Goal: Task Accomplishment & Management: Complete application form

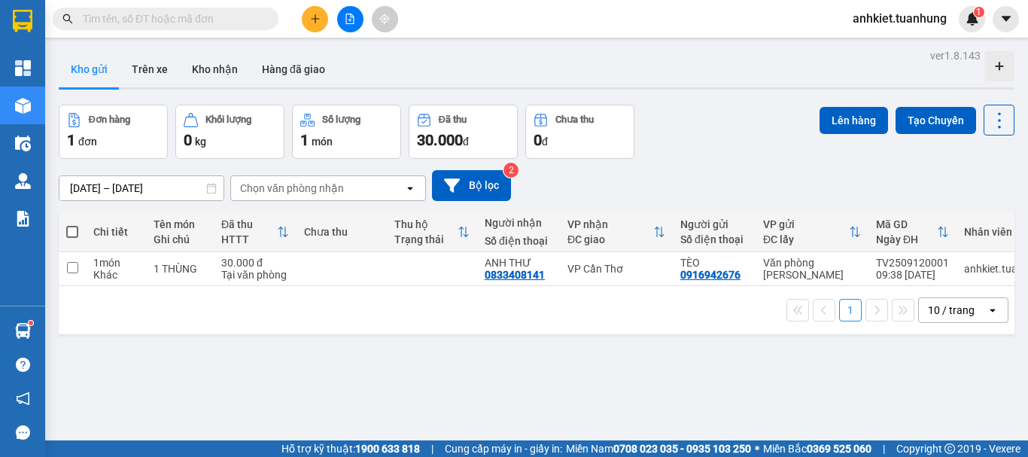
click at [68, 232] on span at bounding box center [72, 232] width 12 height 12
click at [72, 224] on input "checkbox" at bounding box center [72, 224] width 0 height 0
checkbox input "true"
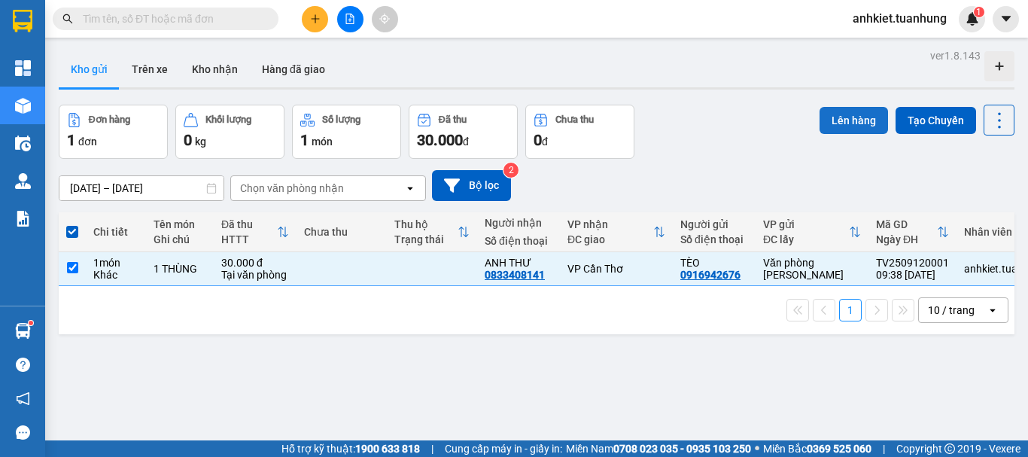
click at [827, 120] on button "Lên hàng" at bounding box center [853, 120] width 68 height 27
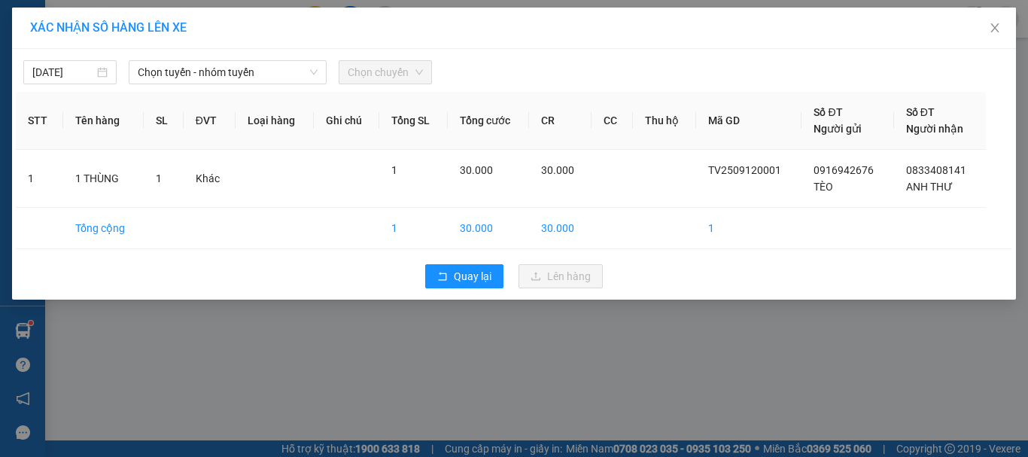
click at [244, 84] on div "[DATE] Chọn tuyến - nhóm tuyến Chọn chuyến STT Tên hàng SL ĐVT Loại hàng Ghi ch…" at bounding box center [514, 174] width 1004 height 251
click at [228, 70] on span "Chọn tuyến - nhóm tuyến" at bounding box center [228, 72] width 180 height 23
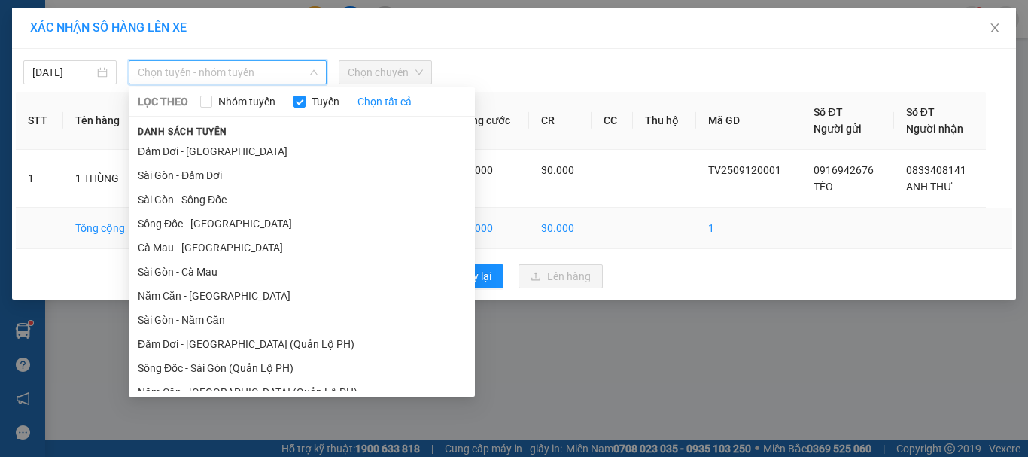
drag, startPoint x: 201, startPoint y: 300, endPoint x: 284, endPoint y: 217, distance: 117.6
click at [202, 301] on li "Năm Căn - [GEOGRAPHIC_DATA]" at bounding box center [302, 296] width 346 height 24
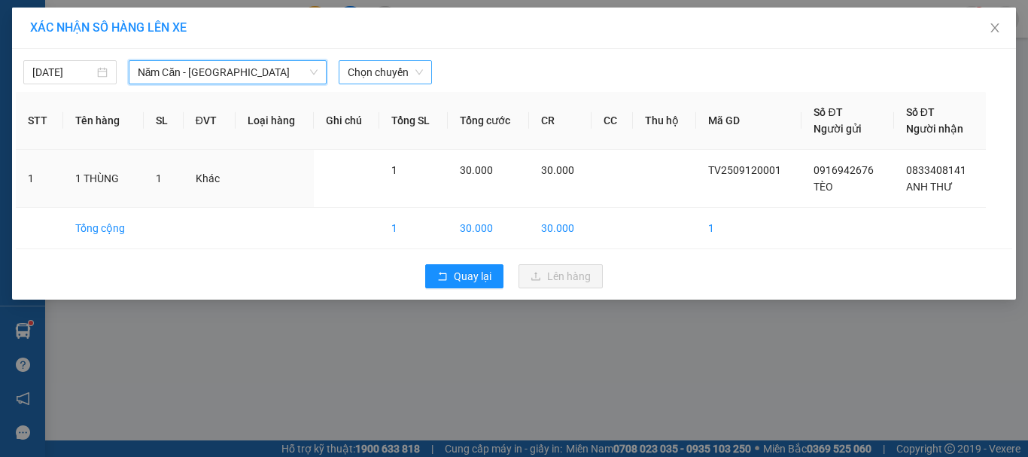
click at [408, 65] on span "Chọn chuyến" at bounding box center [385, 72] width 75 height 23
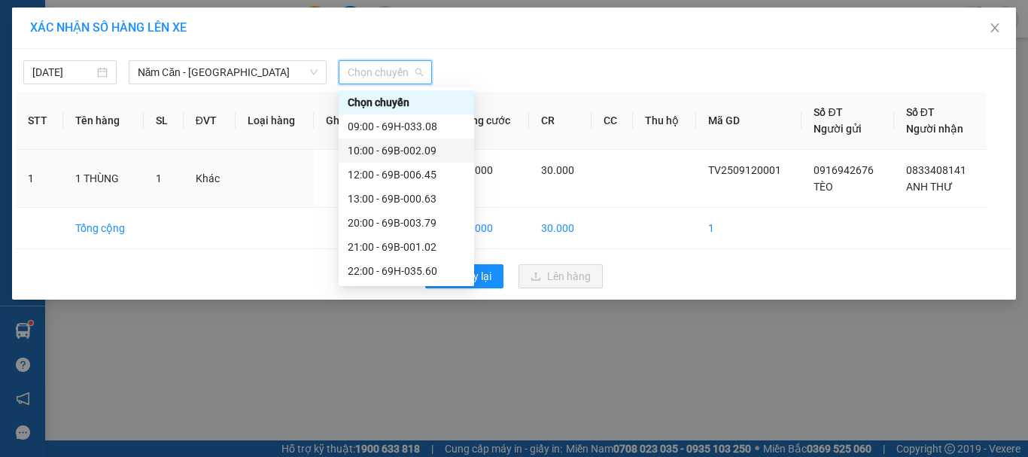
click at [428, 147] on div "10:00 - 69B-002.09" at bounding box center [406, 150] width 117 height 17
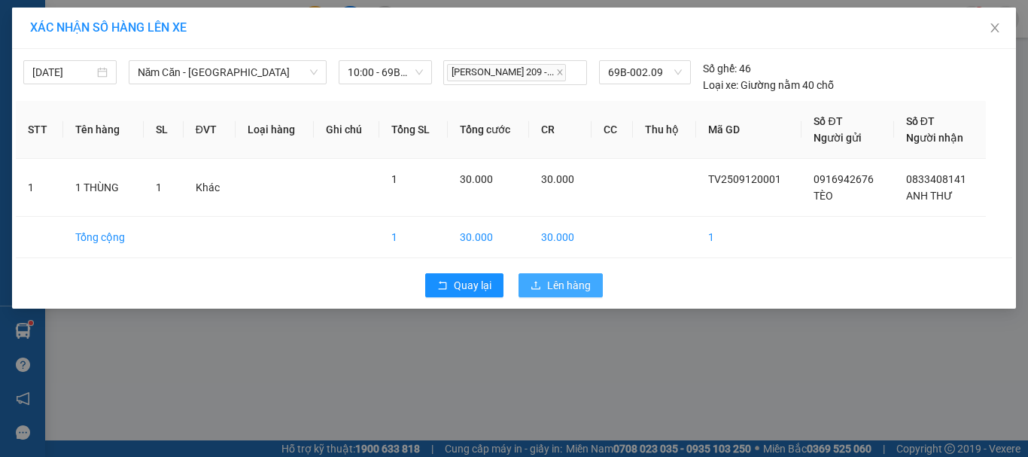
click at [582, 284] on span "Lên hàng" at bounding box center [569, 285] width 44 height 17
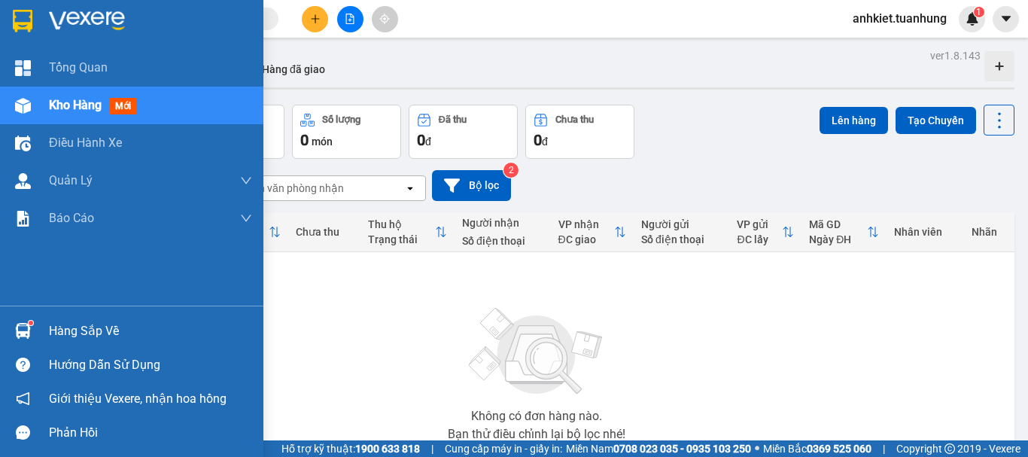
click at [75, 330] on div "Hàng sắp về" at bounding box center [150, 331] width 203 height 23
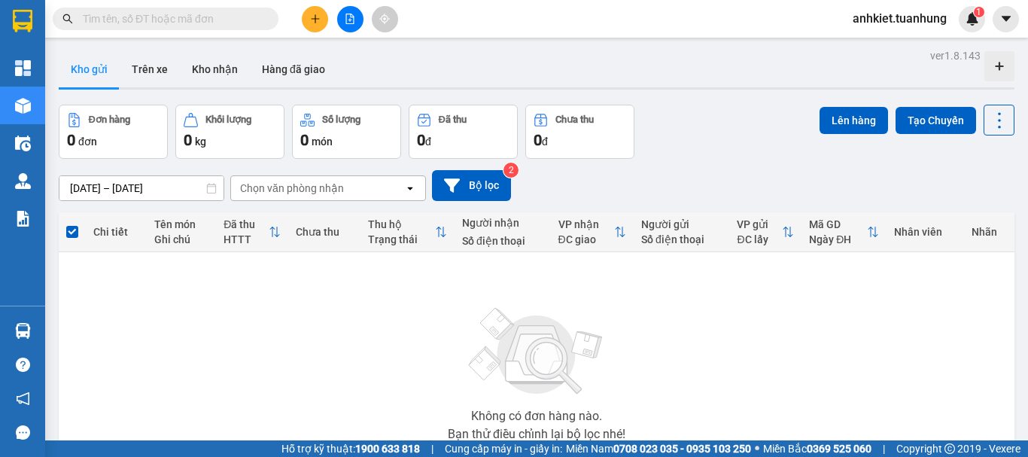
click at [753, 293] on section "Kết quả tìm kiếm ( 0 ) Bộ lọc No Data anhkiet.tuanhung 1 Tổng Quan Kho hàng mới…" at bounding box center [514, 228] width 1028 height 457
click at [304, 68] on button "Hàng đã giao" at bounding box center [293, 69] width 87 height 36
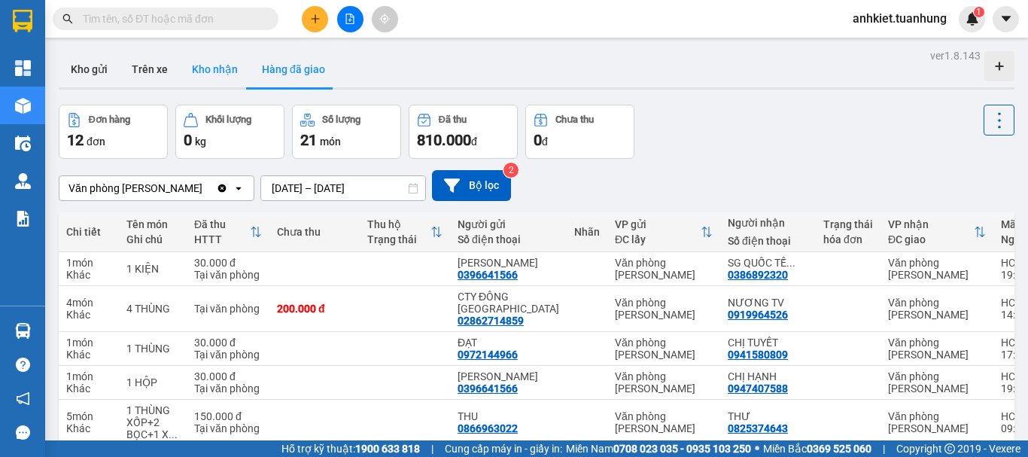
click at [197, 81] on button "Kho nhận" at bounding box center [215, 69] width 70 height 36
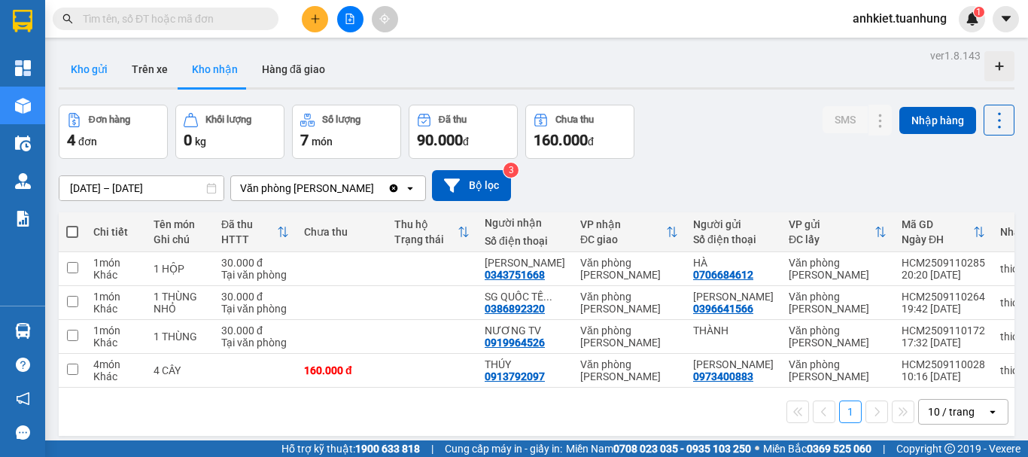
click at [83, 78] on button "Kho gửi" at bounding box center [89, 69] width 61 height 36
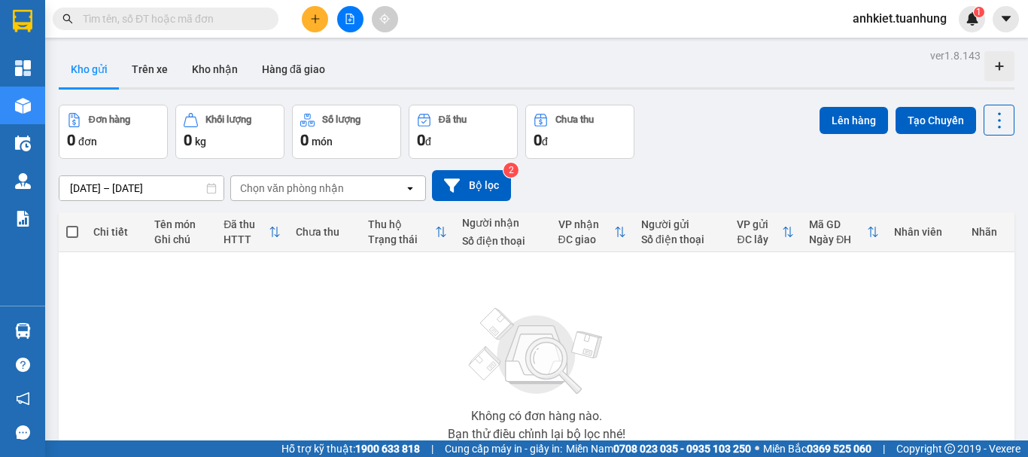
click at [309, 23] on button at bounding box center [315, 19] width 26 height 26
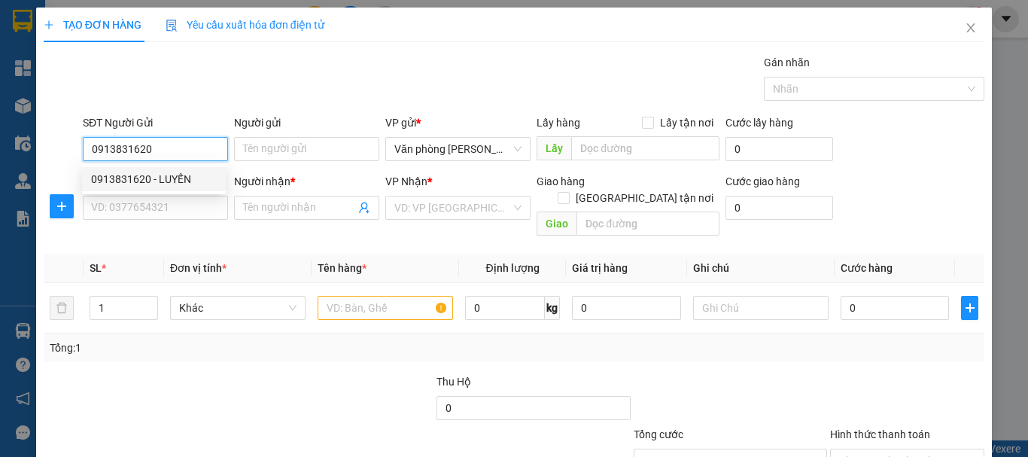
click at [181, 172] on div "0913831620 - LUYẾN" at bounding box center [154, 179] width 126 height 17
click at [182, 151] on input "0913831620" at bounding box center [155, 149] width 145 height 24
click at [192, 179] on div "0913831620 - LUYẾN" at bounding box center [154, 179] width 126 height 17
type input "0913831620"
click at [278, 161] on div "Người gửi Tên người gửi" at bounding box center [306, 140] width 145 height 53
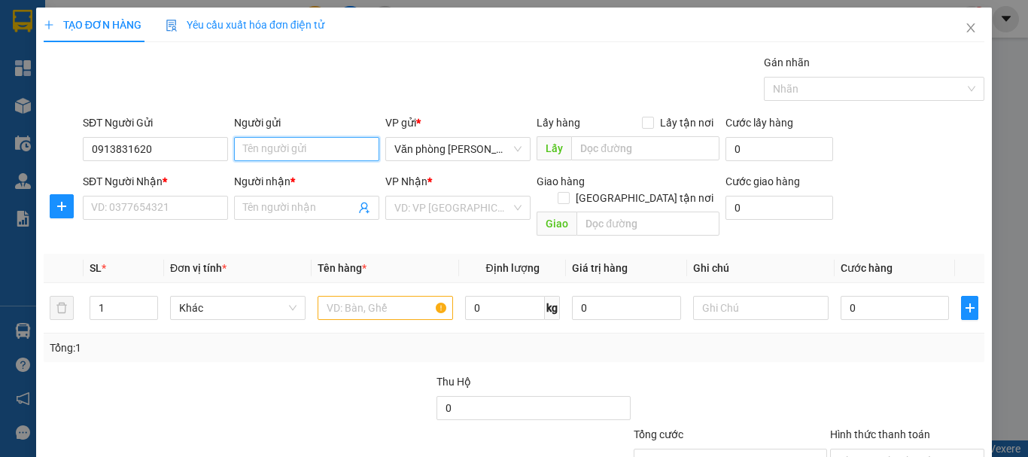
click at [299, 152] on input "Người gửi" at bounding box center [306, 149] width 145 height 24
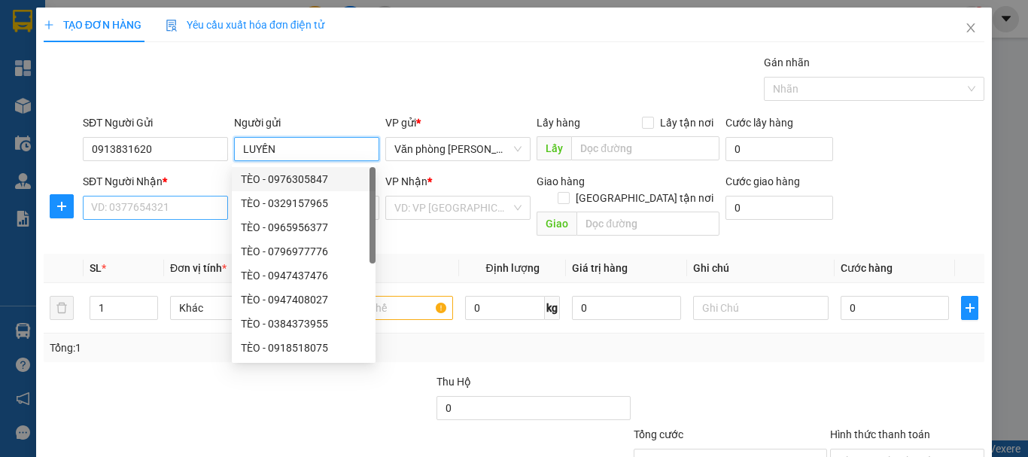
type input "LUYẾN"
click at [194, 210] on input "SĐT Người Nhận *" at bounding box center [155, 208] width 145 height 24
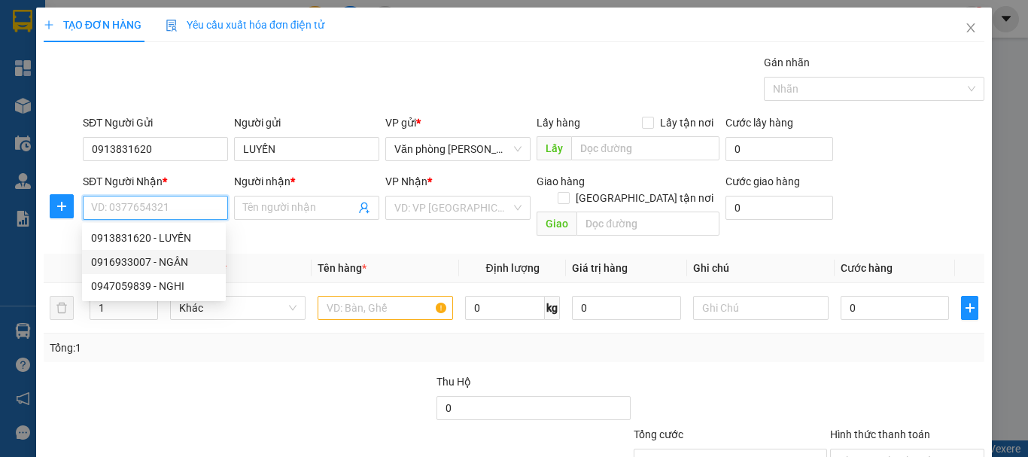
click at [187, 255] on div "0916933007 - NGÂN" at bounding box center [154, 262] width 126 height 17
type input "0916933007"
type input "NGÂN"
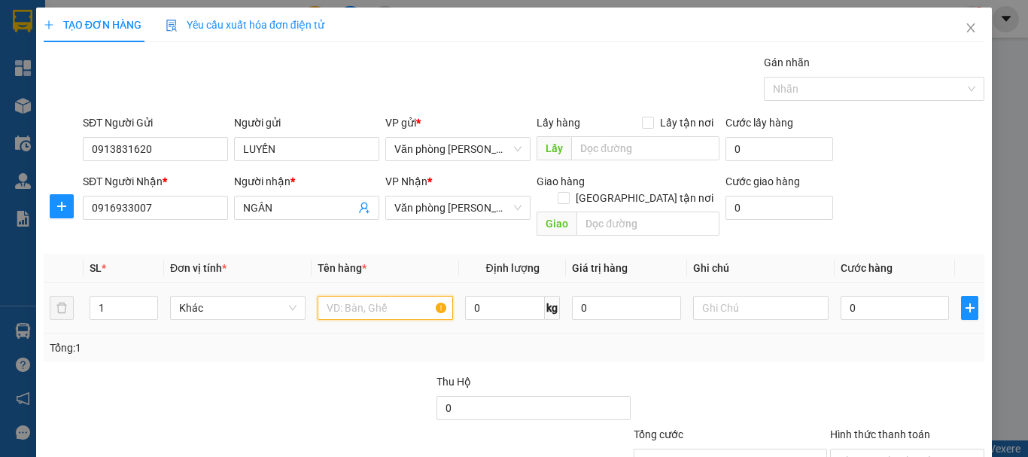
click at [342, 303] on input "text" at bounding box center [385, 308] width 135 height 24
type input "+"
type input "1 THÙNG"
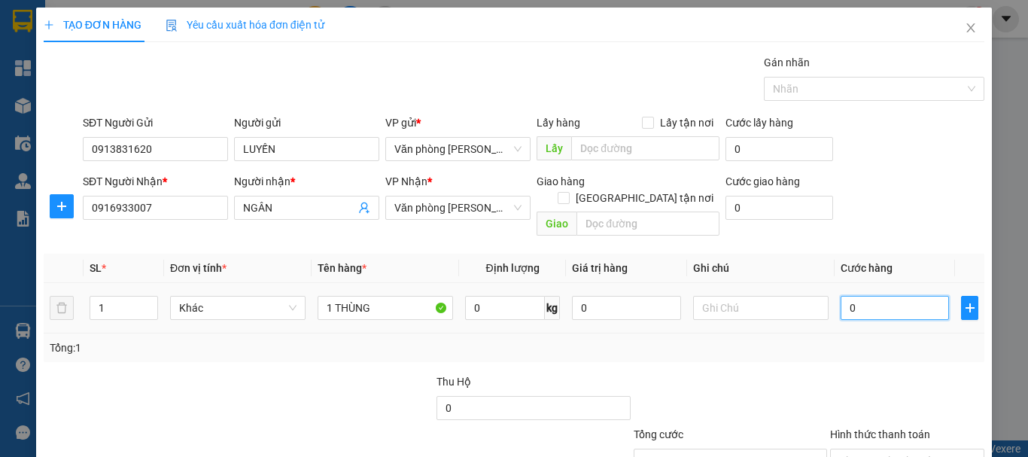
click at [876, 296] on input "0" at bounding box center [895, 308] width 108 height 24
type input "+3"
type input "3"
type input "+30"
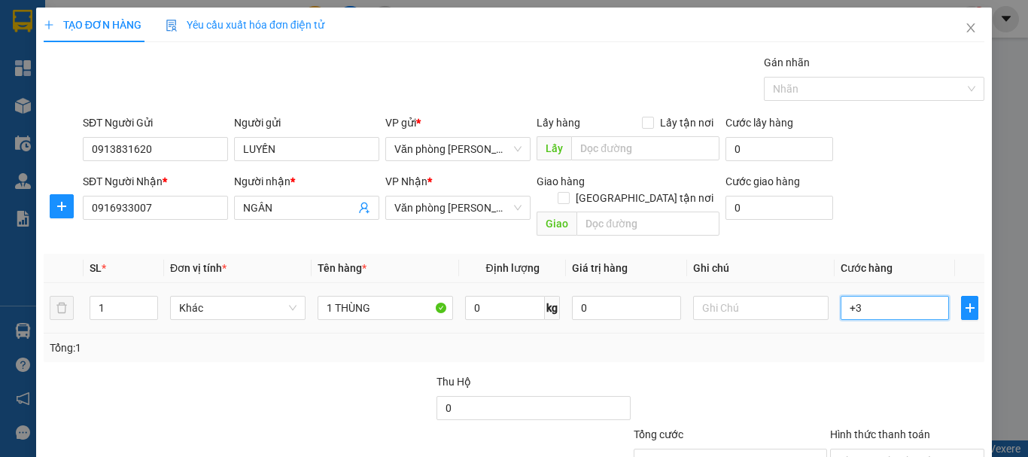
type input "30"
type input "30.000"
click at [744, 373] on div at bounding box center [730, 399] width 196 height 53
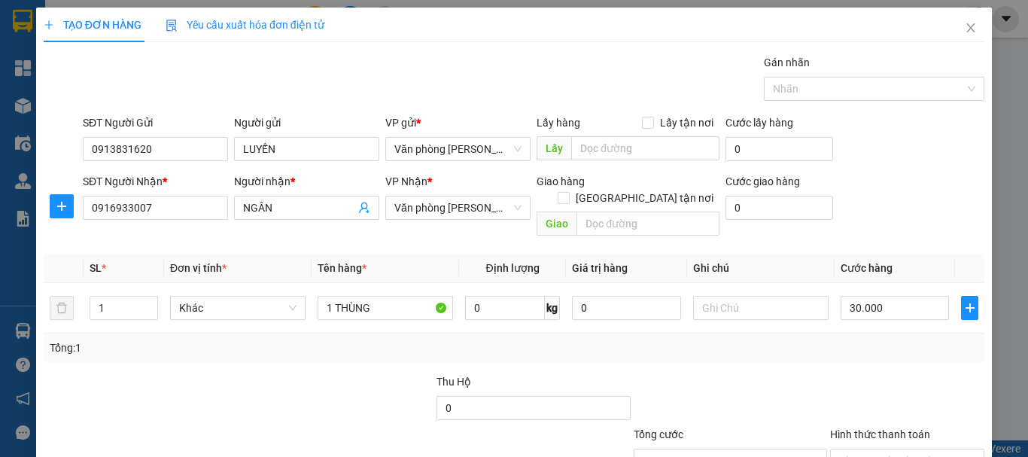
scroll to position [100, 0]
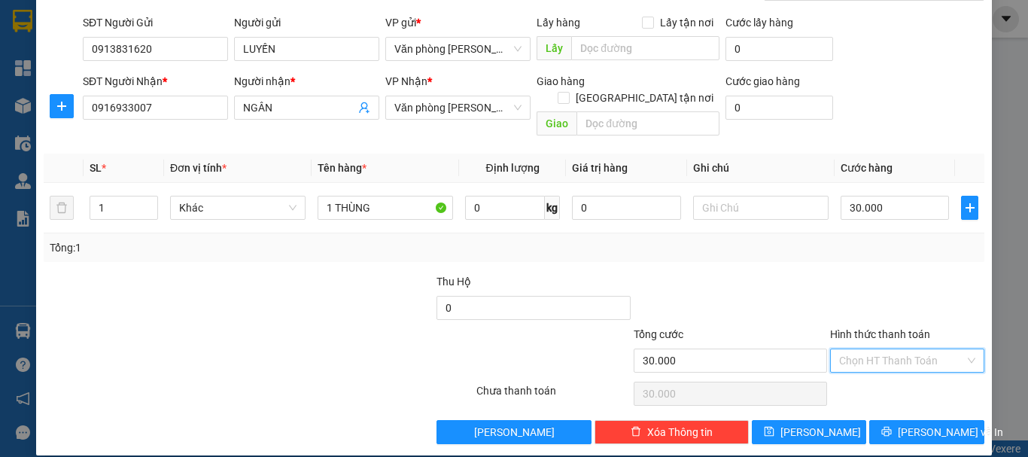
click at [889, 349] on input "Hình thức thanh toán" at bounding box center [902, 360] width 126 height 23
click at [903, 370] on div "Tại văn phòng" at bounding box center [898, 374] width 135 height 17
type input "0"
click at [903, 420] on button "[PERSON_NAME] và In" at bounding box center [926, 432] width 115 height 24
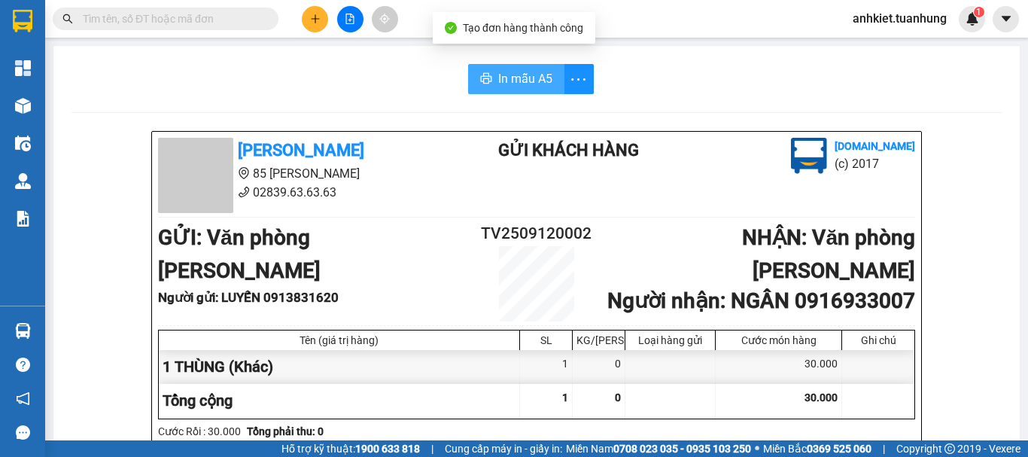
click at [499, 78] on span "In mẫu A5" at bounding box center [525, 78] width 54 height 19
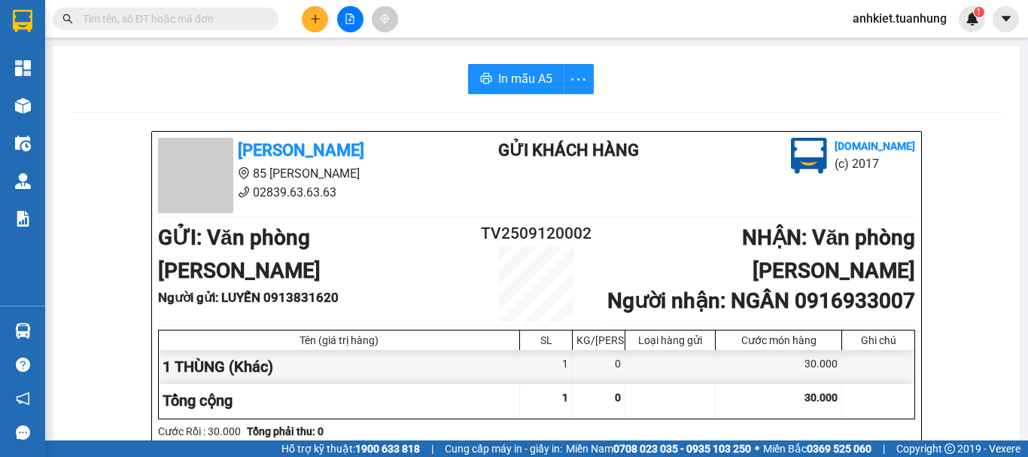
click at [310, 23] on icon "plus" at bounding box center [315, 19] width 11 height 11
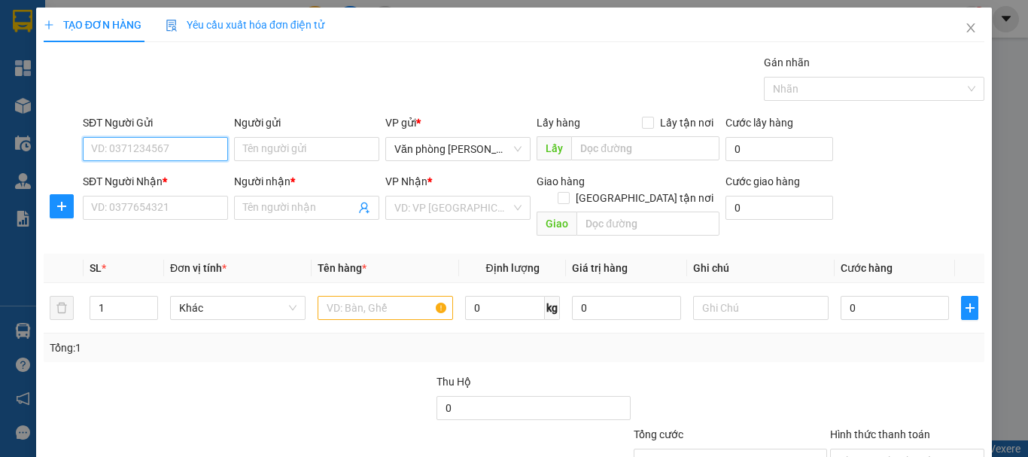
click at [187, 155] on input "SĐT Người Gửi" at bounding box center [155, 149] width 145 height 24
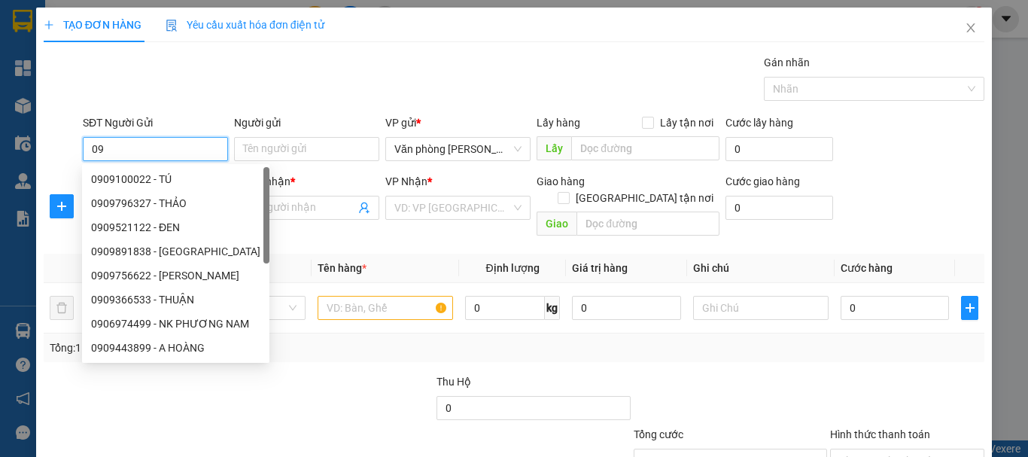
type input "0"
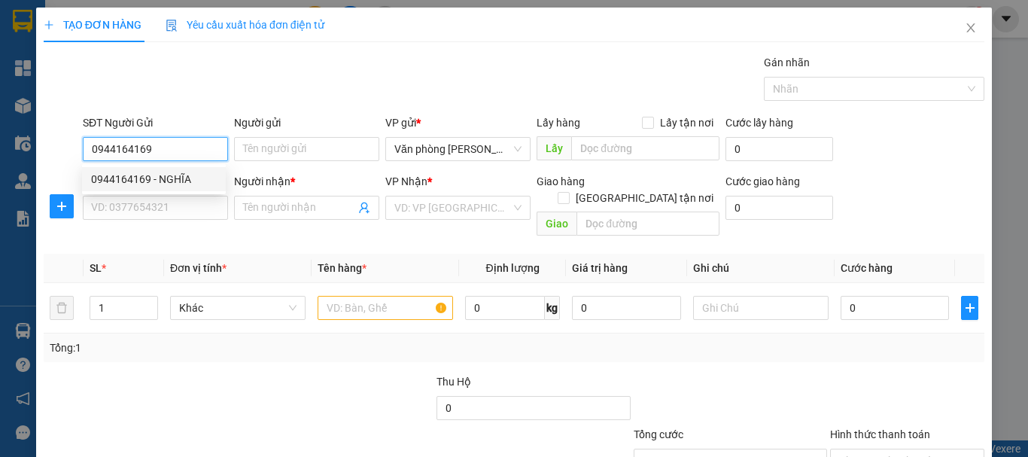
click at [203, 181] on div "0944164169 - NGHĨA" at bounding box center [154, 179] width 126 height 17
type input "0944164169"
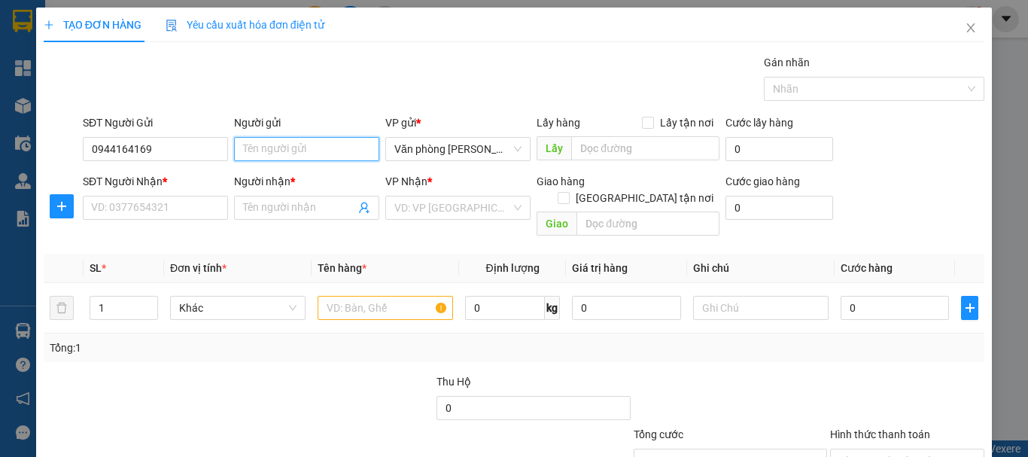
click at [320, 156] on input "Người gửi" at bounding box center [306, 149] width 145 height 24
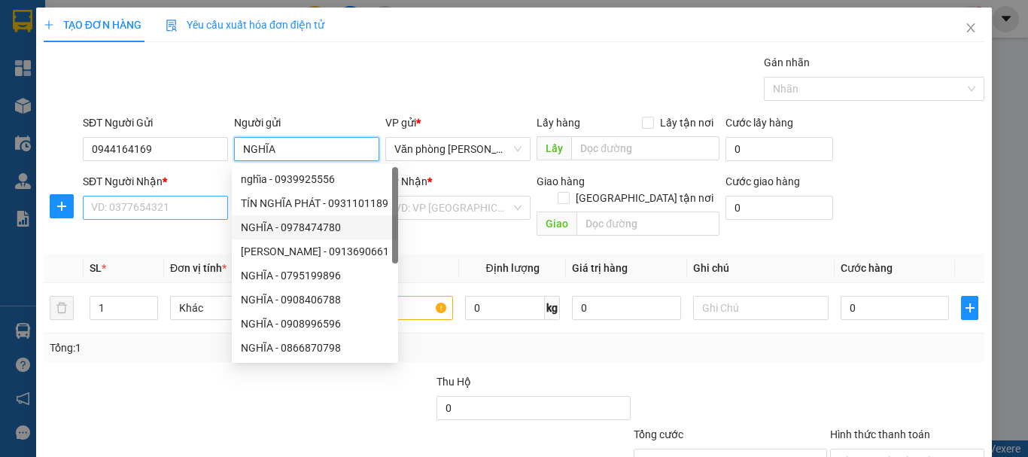
type input "NGHĨA"
click at [181, 209] on input "SĐT Người Nhận *" at bounding box center [155, 208] width 145 height 24
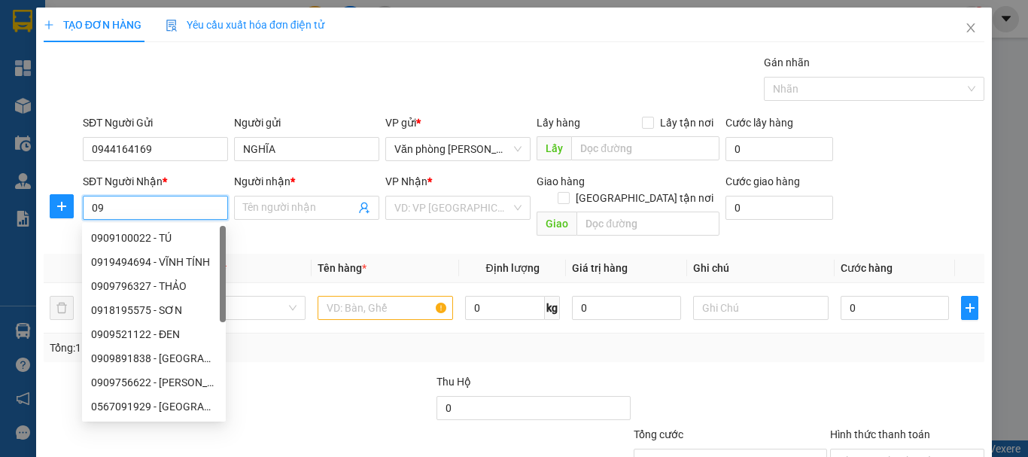
type input "0"
click at [321, 400] on div at bounding box center [337, 399] width 196 height 53
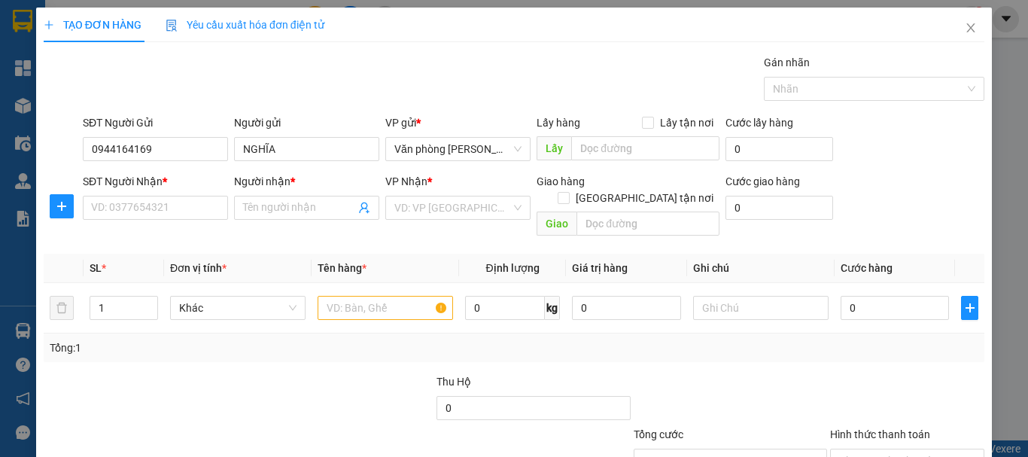
click at [177, 195] on div "SĐT Người Nhận *" at bounding box center [155, 184] width 145 height 23
click at [178, 202] on input "SĐT Người Nhận *" at bounding box center [155, 208] width 145 height 24
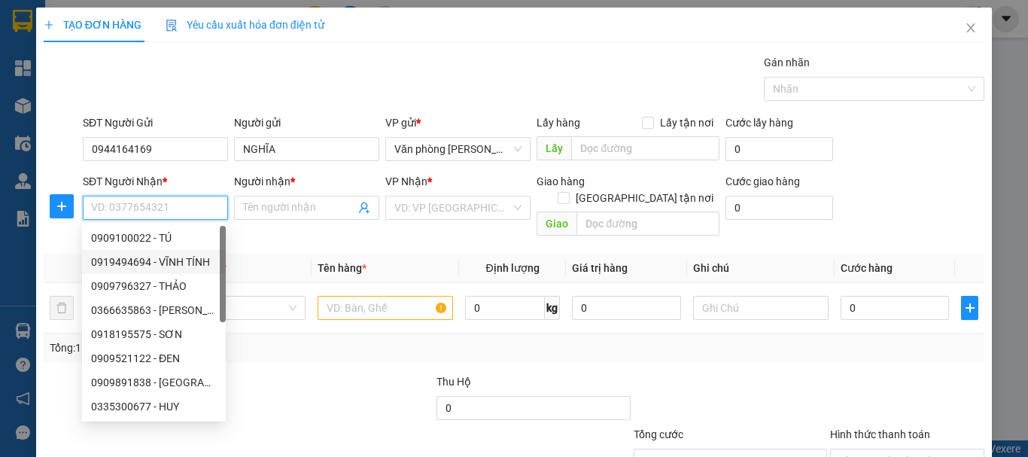
click at [178, 202] on input "SĐT Người Nhận *" at bounding box center [155, 208] width 145 height 24
click at [175, 208] on input "SĐT Người Nhận *" at bounding box center [155, 208] width 145 height 24
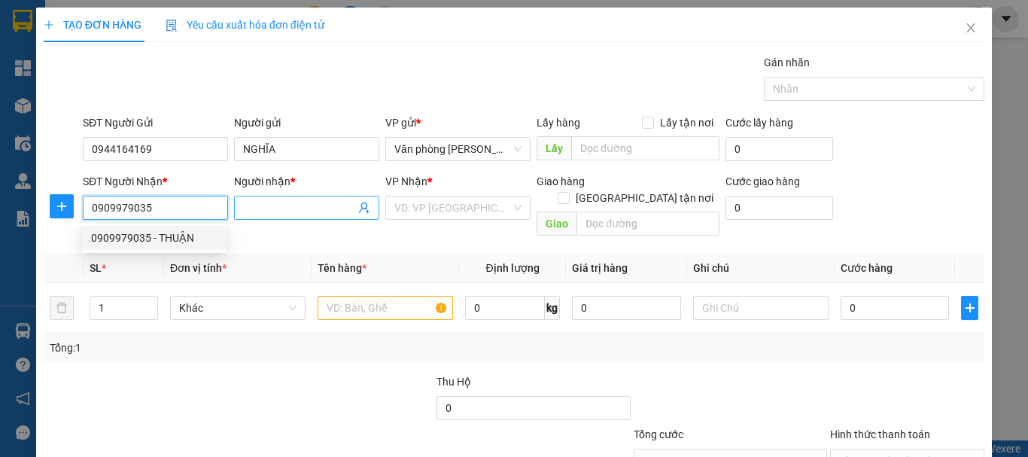
type input "0909979035"
click at [286, 219] on span at bounding box center [306, 208] width 145 height 24
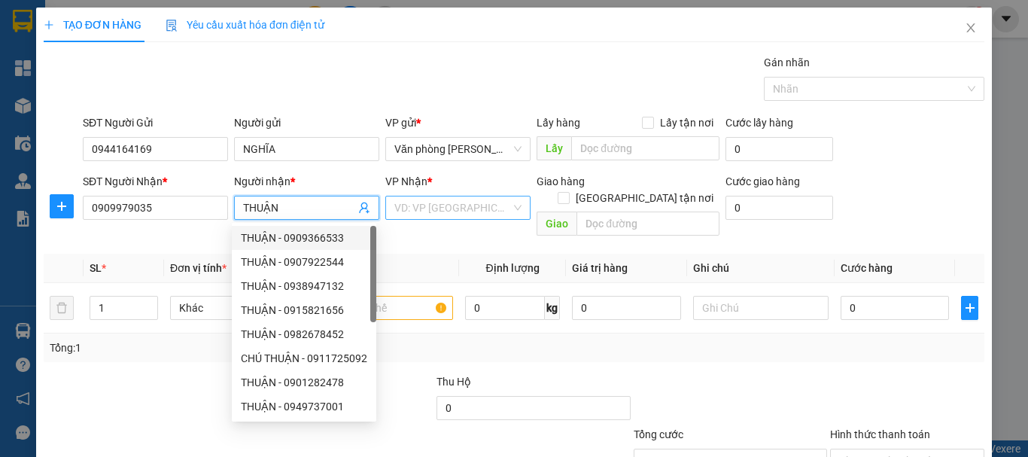
type input "THUẬN"
click at [477, 212] on input "search" at bounding box center [452, 207] width 117 height 23
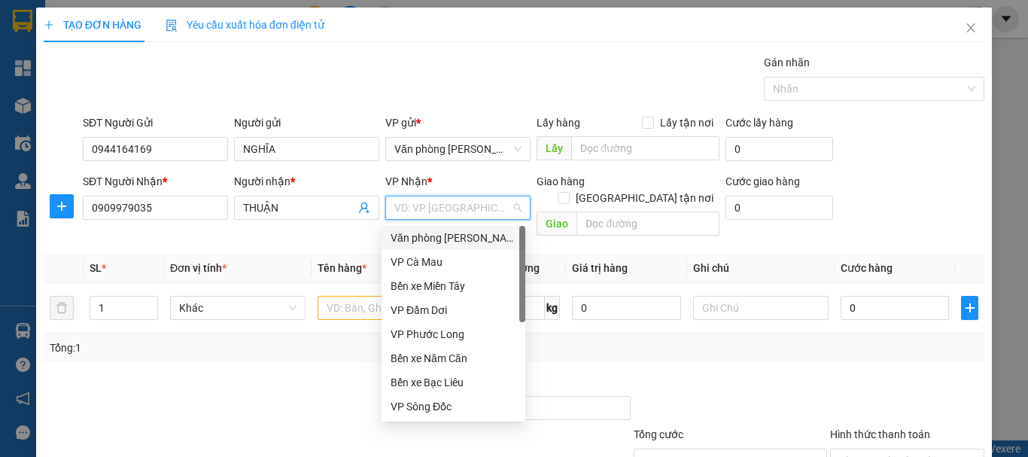
click at [473, 235] on div "Văn phòng [PERSON_NAME]" at bounding box center [454, 238] width 126 height 17
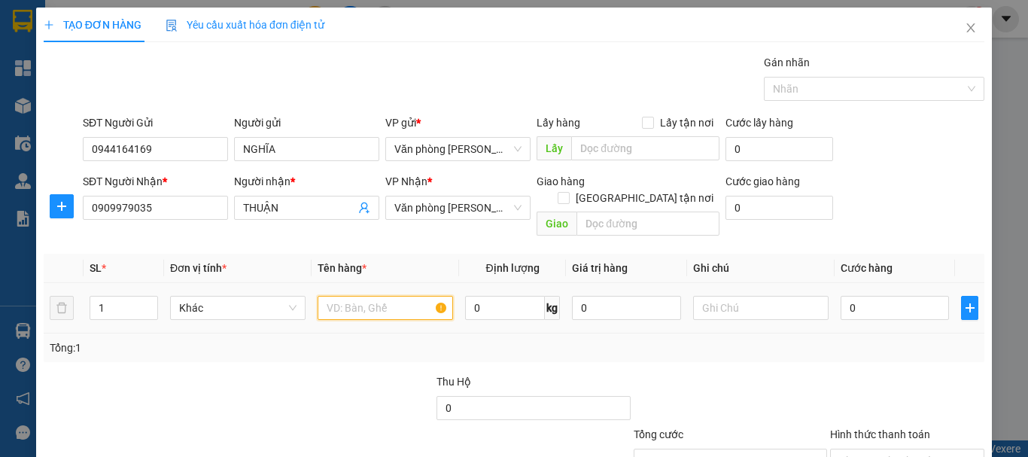
click at [414, 296] on input "text" at bounding box center [385, 308] width 135 height 24
type input "+"
type input "1 THÙNG"
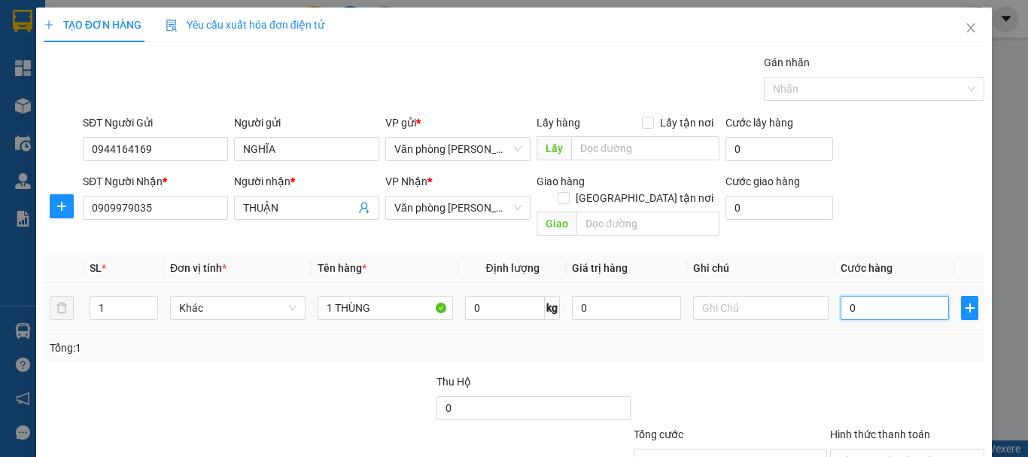
click at [862, 296] on input "0" at bounding box center [895, 308] width 108 height 24
type input "+3"
type input "3"
type input "+30"
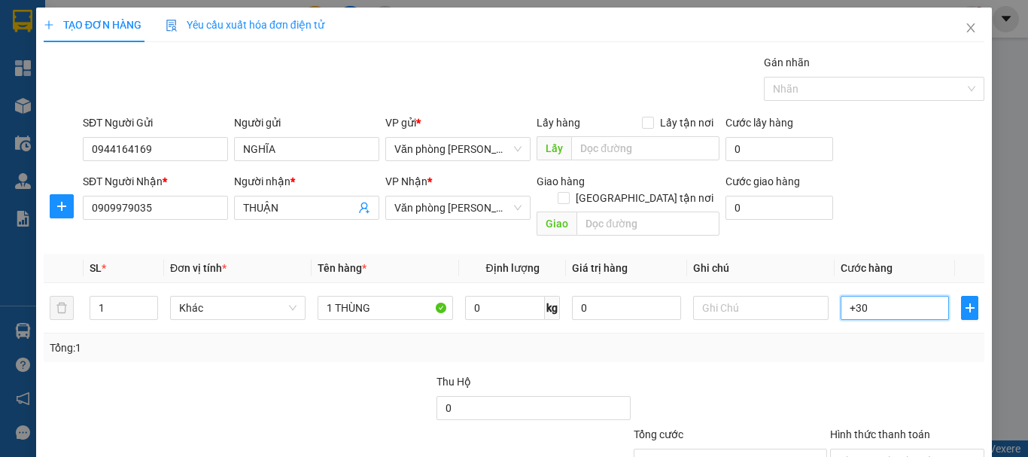
type input "30"
click at [835, 388] on div at bounding box center [907, 399] width 157 height 53
type input "30.000"
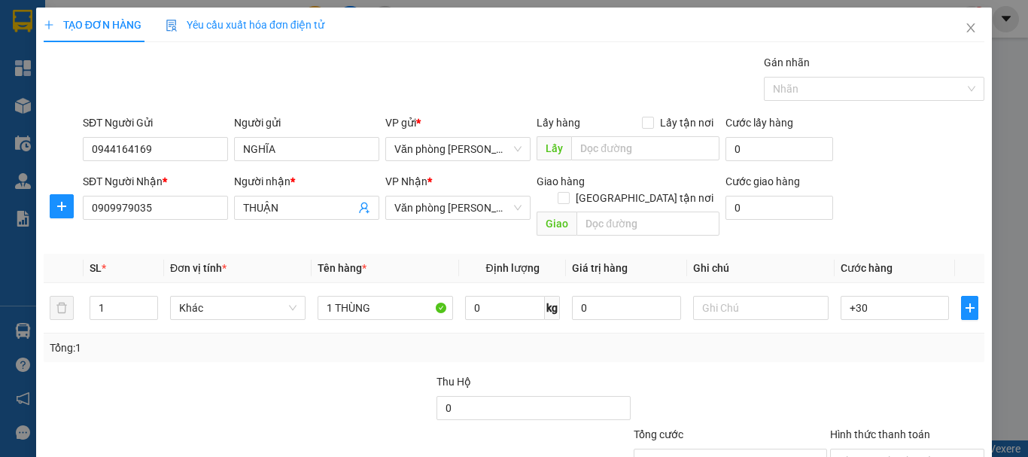
type input "30.000"
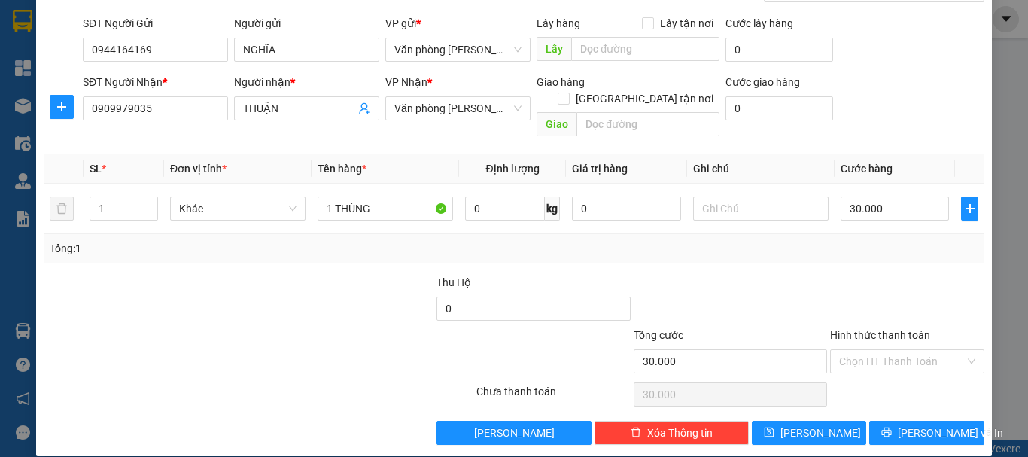
scroll to position [100, 0]
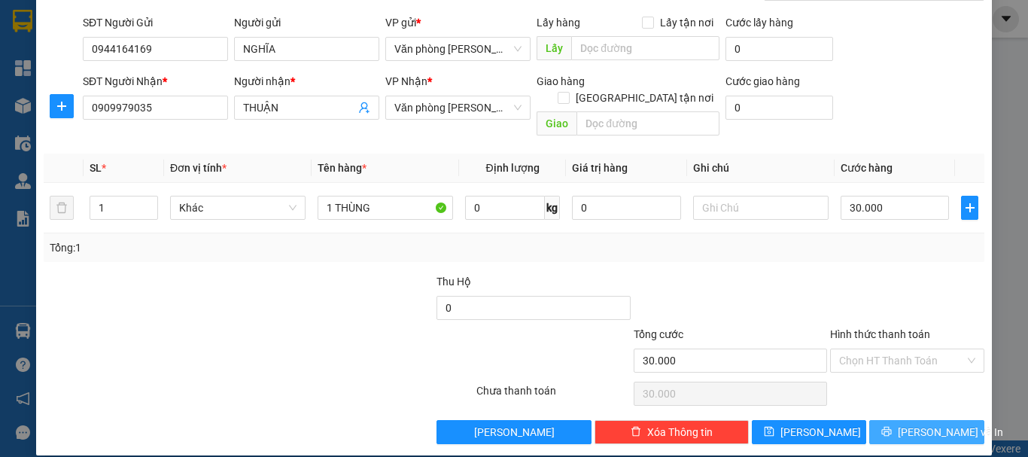
click at [902, 420] on button "[PERSON_NAME] và In" at bounding box center [926, 432] width 115 height 24
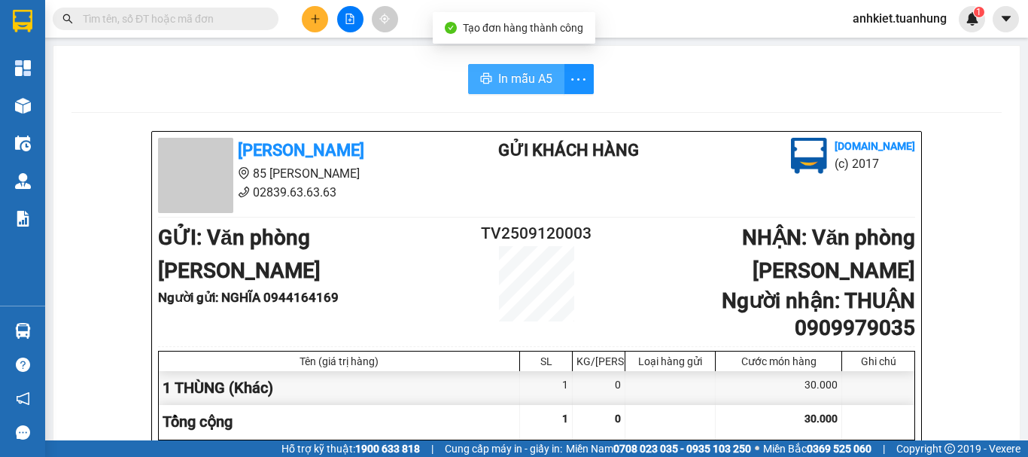
click at [521, 76] on span "In mẫu A5" at bounding box center [525, 78] width 54 height 19
